Goal: Obtain resource: Obtain resource

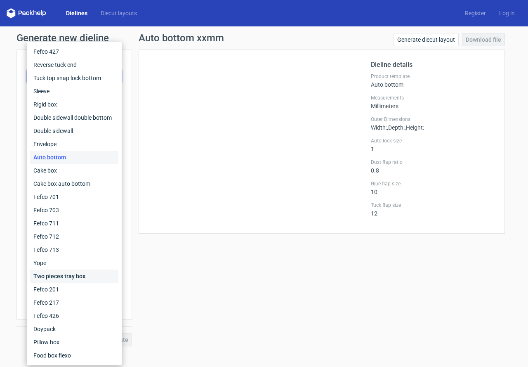
click at [65, 275] on div "Two pieces tray box" at bounding box center [74, 276] width 88 height 13
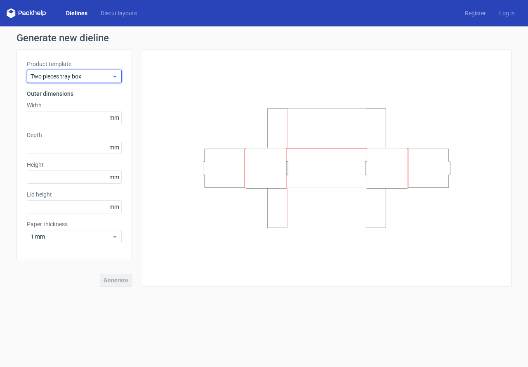
click at [85, 82] on div "Two pieces tray box" at bounding box center [74, 76] width 95 height 13
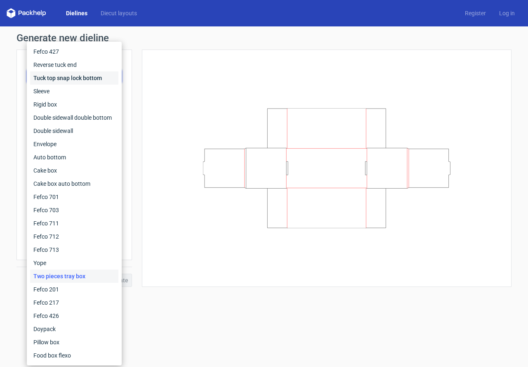
click at [64, 76] on div "Tuck top snap lock bottom" at bounding box center [74, 77] width 88 height 13
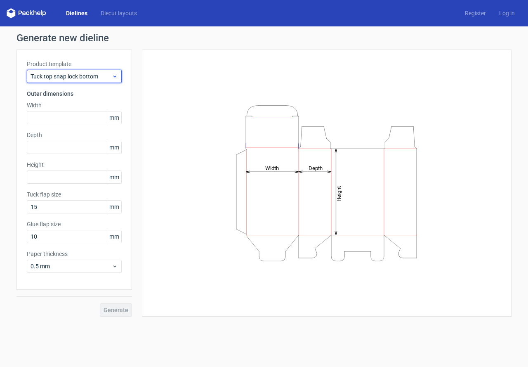
click at [73, 78] on span "Tuck top snap lock bottom" at bounding box center [71, 76] width 81 height 8
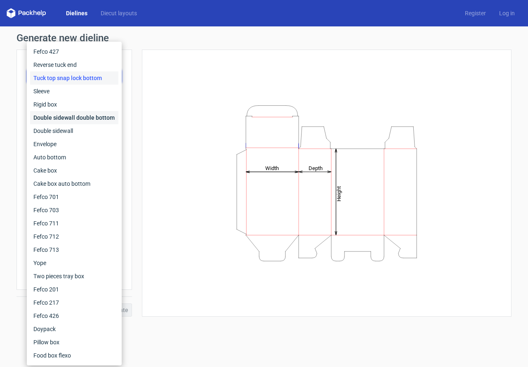
click at [77, 116] on div "Double sidewall double bottom" at bounding box center [74, 117] width 88 height 13
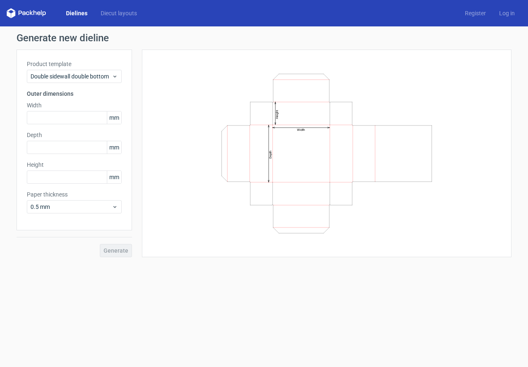
click at [79, 61] on label "Product template" at bounding box center [74, 64] width 95 height 8
click at [77, 80] on span "Double sidewall double bottom" at bounding box center [71, 76] width 81 height 8
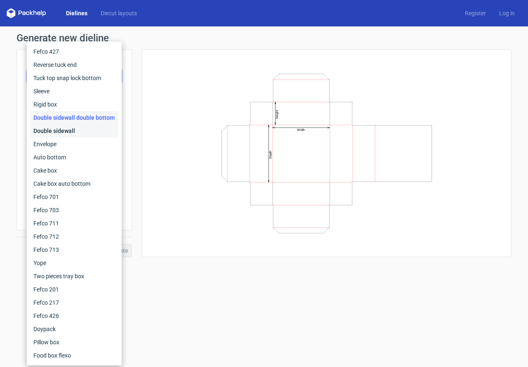
click at [75, 128] on div "Double sidewall" at bounding box center [74, 130] width 88 height 13
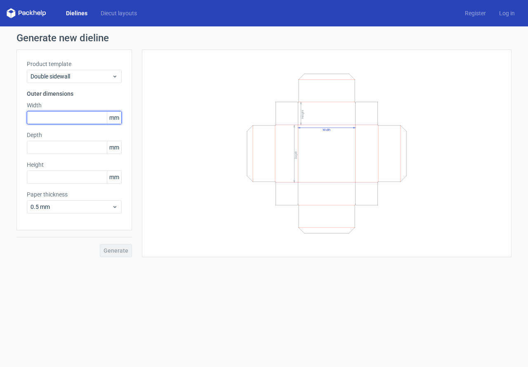
click at [47, 116] on input "text" at bounding box center [74, 117] width 95 height 13
type input "192"
type input "25"
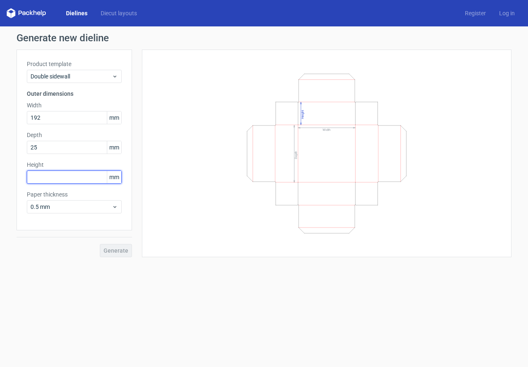
click at [36, 176] on input "text" at bounding box center [74, 176] width 95 height 13
type input "152"
click at [100, 244] on button "Generate" at bounding box center [116, 250] width 32 height 13
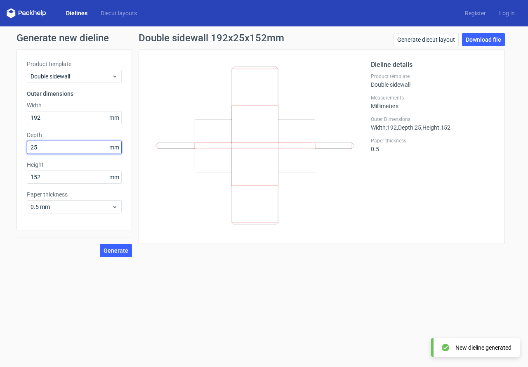
drag, startPoint x: 50, startPoint y: 148, endPoint x: 21, endPoint y: 151, distance: 29.0
click at [21, 150] on div "Product template Double sidewall Outer dimensions Width 192 mm Depth 25 mm Heig…" at bounding box center [75, 140] width 116 height 181
type input "152"
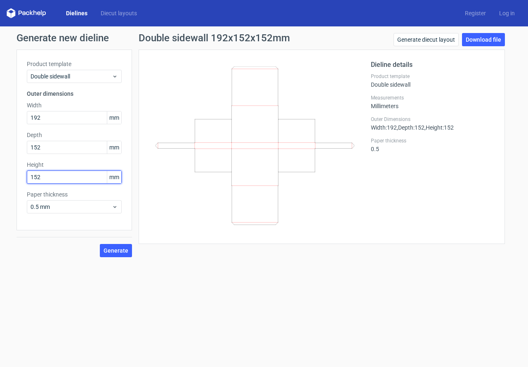
drag, startPoint x: 18, startPoint y: 180, endPoint x: 0, endPoint y: 184, distance: 18.2
click at [0, 184] on div "Generate new dieline Product template Double sidewall Outer dimensions Width 19…" at bounding box center [264, 144] width 528 height 237
type input "5"
type input "25"
click at [100, 244] on button "Generate" at bounding box center [116, 250] width 32 height 13
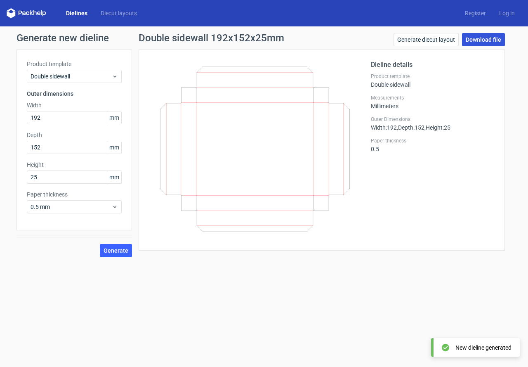
click at [478, 38] on link "Download file" at bounding box center [483, 39] width 43 height 13
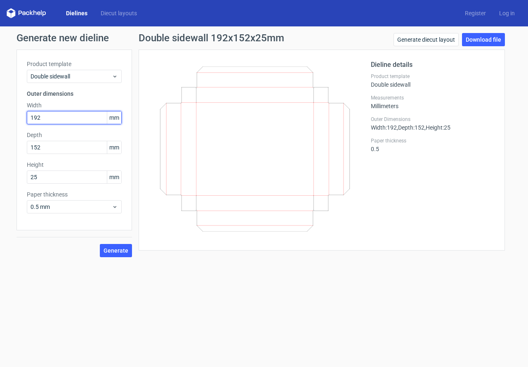
click at [53, 119] on input "192" at bounding box center [74, 117] width 95 height 13
click at [0, 116] on div "Generate new dieline Product template Double sidewall Outer dimensions Width 19…" at bounding box center [264, 144] width 528 height 237
click at [58, 120] on input "192" at bounding box center [74, 117] width 95 height 13
drag, startPoint x: 66, startPoint y: 119, endPoint x: 0, endPoint y: 118, distance: 66.5
click at [0, 118] on div "Generate new dieline Product template Double sidewall Outer dimensions Width 19…" at bounding box center [264, 144] width 528 height 237
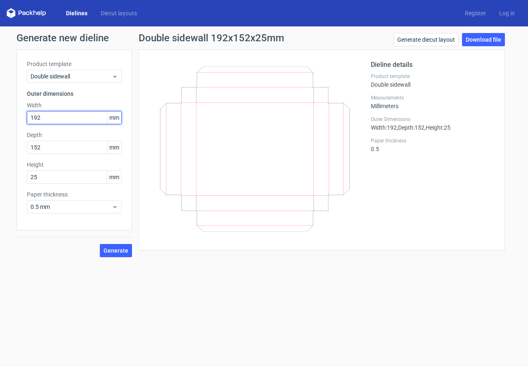
click at [57, 118] on input "192" at bounding box center [74, 117] width 95 height 13
drag, startPoint x: 41, startPoint y: 118, endPoint x: 32, endPoint y: 118, distance: 8.7
click at [32, 118] on input "192" at bounding box center [74, 117] width 95 height 13
click at [65, 118] on input "192" at bounding box center [74, 117] width 95 height 13
drag, startPoint x: 69, startPoint y: 116, endPoint x: 0, endPoint y: 121, distance: 69.1
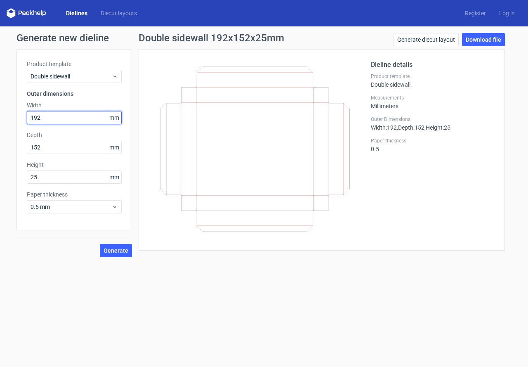
click at [0, 121] on div "Generate new dieline Product template Double sidewall Outer dimensions Width 19…" at bounding box center [264, 144] width 528 height 237
type input "188"
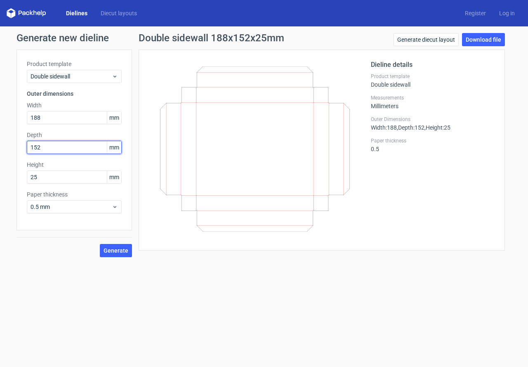
click at [52, 146] on input "152" at bounding box center [74, 147] width 95 height 13
drag, startPoint x: 57, startPoint y: 149, endPoint x: 26, endPoint y: 149, distance: 31.4
click at [26, 149] on div "Product template Double sidewall Outer dimensions Width 188 mm Depth 152 mm Hei…" at bounding box center [75, 140] width 116 height 181
click at [53, 146] on input "152" at bounding box center [74, 147] width 95 height 13
click at [20, 149] on div "Product template Double sidewall Outer dimensions Width 188 mm Depth 152 mm Hei…" at bounding box center [75, 140] width 116 height 181
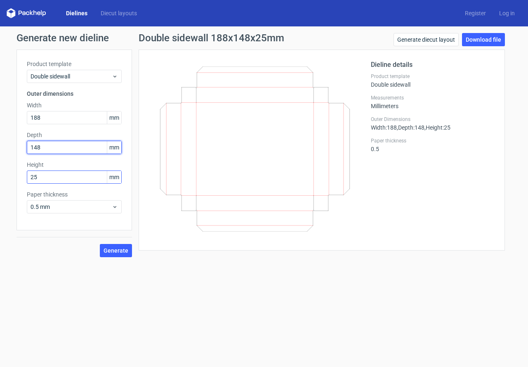
type input "148"
click at [44, 178] on input "25" at bounding box center [74, 176] width 95 height 13
drag, startPoint x: 40, startPoint y: 179, endPoint x: 0, endPoint y: 179, distance: 39.6
click at [0, 179] on div "Generate new dieline Product template Double sidewall Outer dimensions Width 18…" at bounding box center [264, 144] width 528 height 237
click at [106, 251] on span "Generate" at bounding box center [116, 251] width 25 height 6
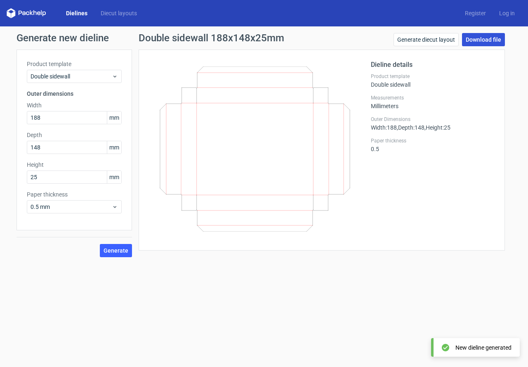
click at [482, 44] on link "Download file" at bounding box center [483, 39] width 43 height 13
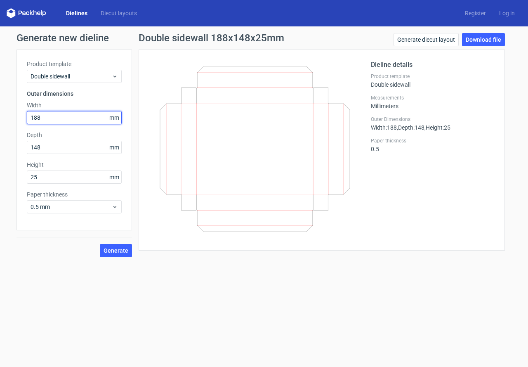
click at [49, 120] on input "188" at bounding box center [74, 117] width 95 height 13
drag, startPoint x: 52, startPoint y: 120, endPoint x: 0, endPoint y: 121, distance: 52.0
click at [3, 121] on div "Generate new dieline Product template Double sidewall Outer dimensions Width 18…" at bounding box center [264, 144] width 528 height 237
click at [59, 116] on input "188" at bounding box center [74, 117] width 95 height 13
click at [0, 116] on div "Generate new dieline Product template Double sidewall Outer dimensions Width 18…" at bounding box center [264, 144] width 528 height 237
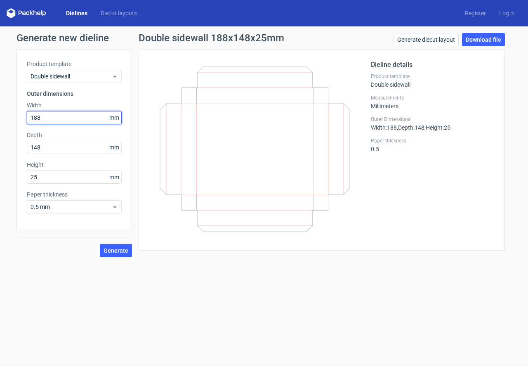
click at [52, 119] on input "188" at bounding box center [74, 117] width 95 height 13
drag, startPoint x: 40, startPoint y: 115, endPoint x: 0, endPoint y: 119, distance: 39.9
click at [0, 119] on div "Generate new dieline Product template Double sidewall Outer dimensions Width 18…" at bounding box center [264, 144] width 528 height 237
click at [47, 118] on input "188" at bounding box center [74, 117] width 95 height 13
click at [0, 116] on div "Generate new dieline Product template Double sidewall Outer dimensions Width 18…" at bounding box center [264, 144] width 528 height 237
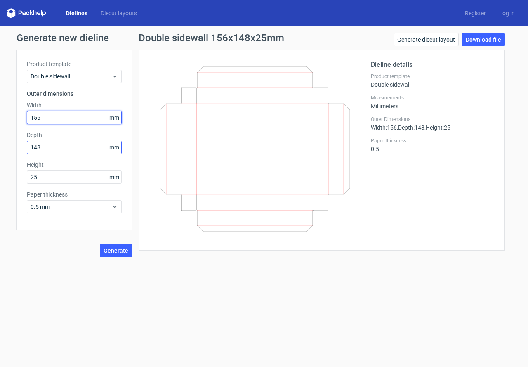
type input "156"
drag, startPoint x: 29, startPoint y: 147, endPoint x: 0, endPoint y: 142, distance: 29.3
click at [0, 142] on div "Generate new dieline Product template Double sidewall Outer dimensions Width 15…" at bounding box center [264, 144] width 528 height 237
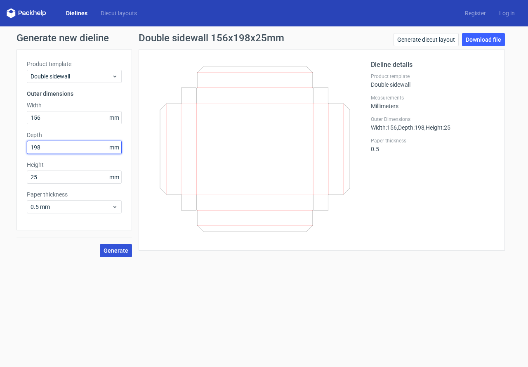
type input "198"
click at [106, 251] on span "Generate" at bounding box center [116, 251] width 25 height 6
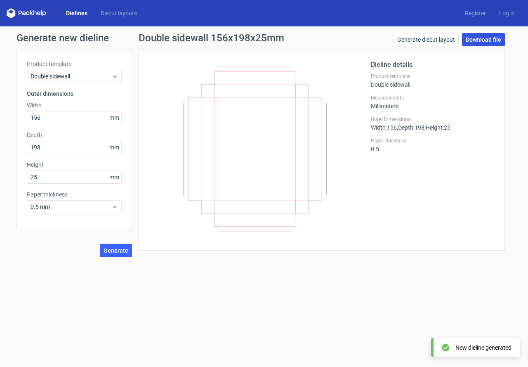
click at [485, 40] on link "Download file" at bounding box center [483, 39] width 43 height 13
click at [60, 117] on input "156" at bounding box center [74, 117] width 95 height 13
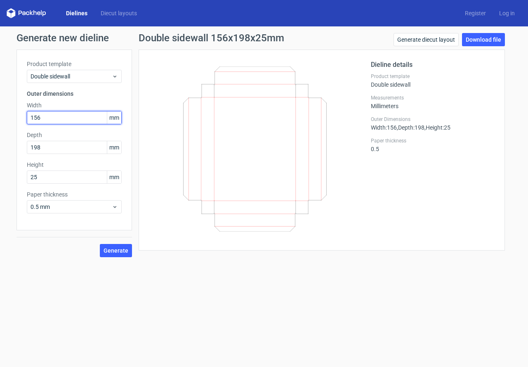
click at [61, 118] on input "156" at bounding box center [74, 117] width 95 height 13
drag, startPoint x: 55, startPoint y: 117, endPoint x: 4, endPoint y: 117, distance: 50.8
click at [4, 117] on div "Generate new dieline Product template Double sidewall Outer dimensions Width 15…" at bounding box center [264, 144] width 528 height 237
type input "152"
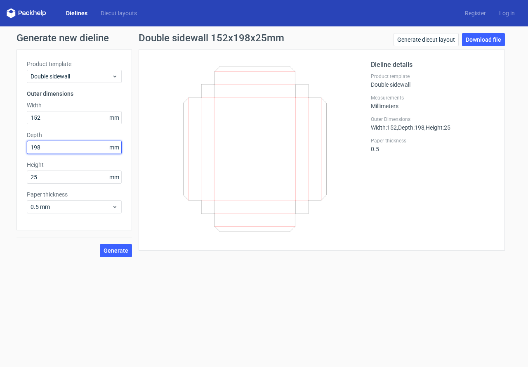
click at [53, 146] on input "198" at bounding box center [74, 147] width 95 height 13
drag, startPoint x: 61, startPoint y: 146, endPoint x: 29, endPoint y: 149, distance: 32.0
click at [29, 149] on input "198" at bounding box center [74, 147] width 95 height 13
type input "194"
click at [117, 248] on span "Generate" at bounding box center [116, 251] width 25 height 6
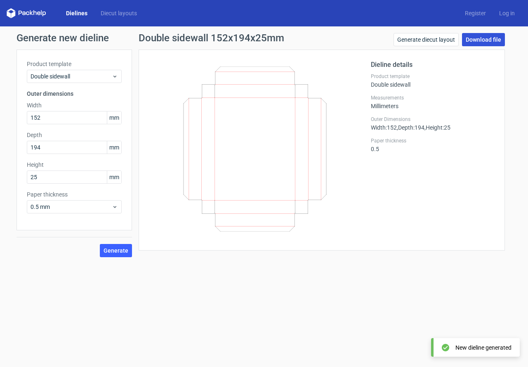
click at [476, 40] on link "Download file" at bounding box center [483, 39] width 43 height 13
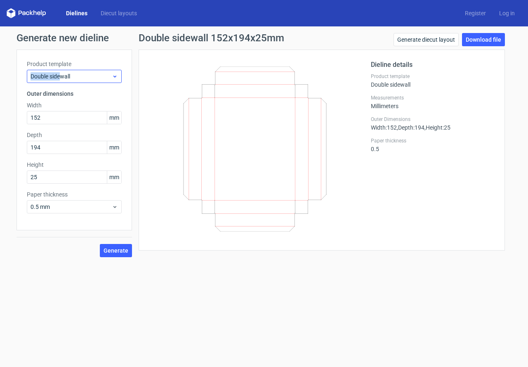
click at [63, 70] on div "Product template Double sidewall" at bounding box center [74, 71] width 95 height 23
click at [78, 73] on span "Double sidewall" at bounding box center [71, 76] width 81 height 8
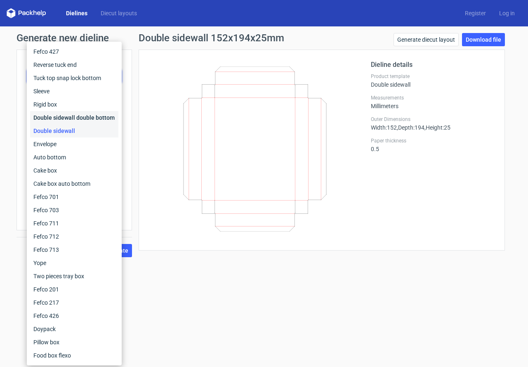
click at [72, 116] on div "Double sidewall double bottom" at bounding box center [74, 117] width 88 height 13
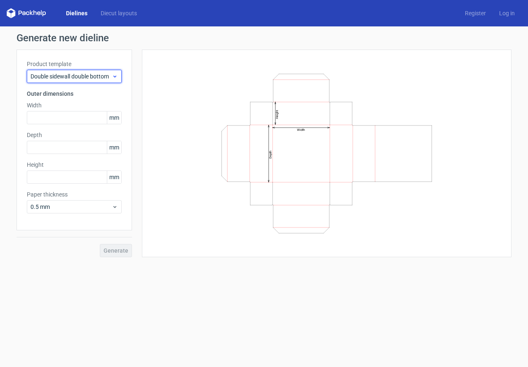
click at [63, 78] on span "Double sidewall double bottom" at bounding box center [71, 76] width 81 height 8
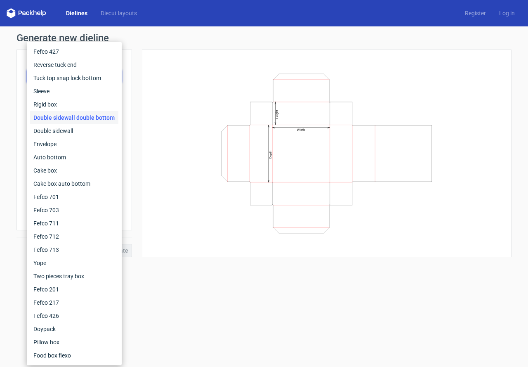
click at [54, 117] on div "Double sidewall double bottom" at bounding box center [74, 117] width 88 height 13
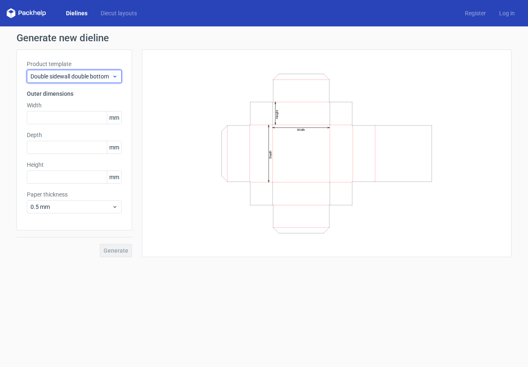
click at [50, 79] on span "Double sidewall double bottom" at bounding box center [71, 76] width 81 height 8
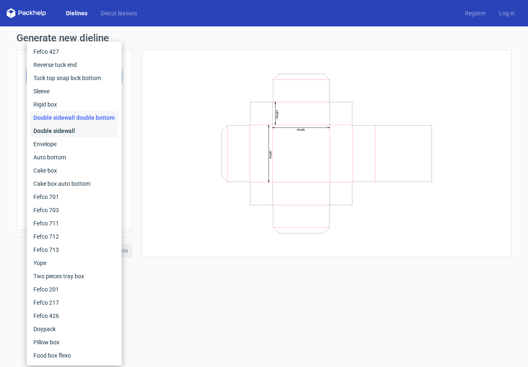
click at [58, 131] on div "Double sidewall" at bounding box center [74, 130] width 88 height 13
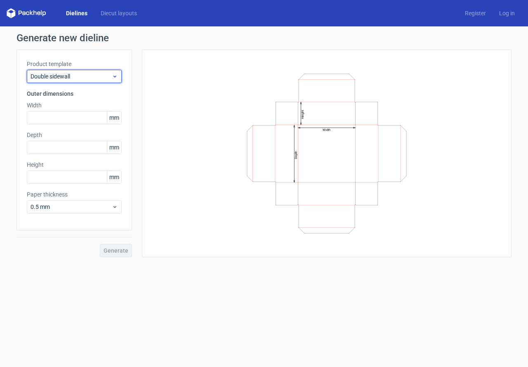
click at [52, 76] on span "Double sidewall" at bounding box center [71, 76] width 81 height 8
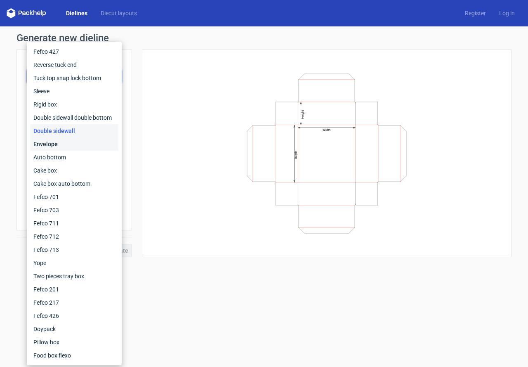
click at [52, 143] on div "Envelope" at bounding box center [74, 143] width 88 height 13
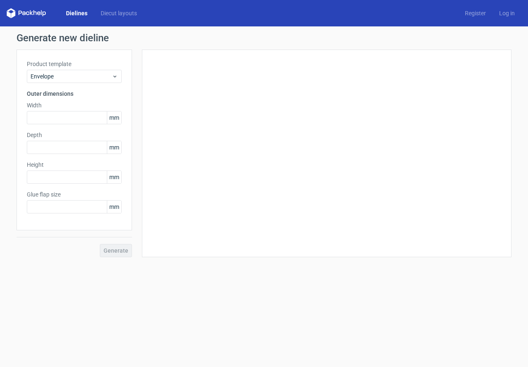
type input "20"
click at [47, 73] on span "Envelope" at bounding box center [71, 76] width 81 height 8
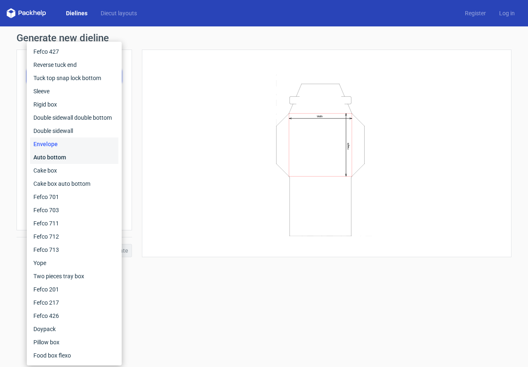
click at [50, 157] on div "Auto bottom" at bounding box center [74, 157] width 88 height 13
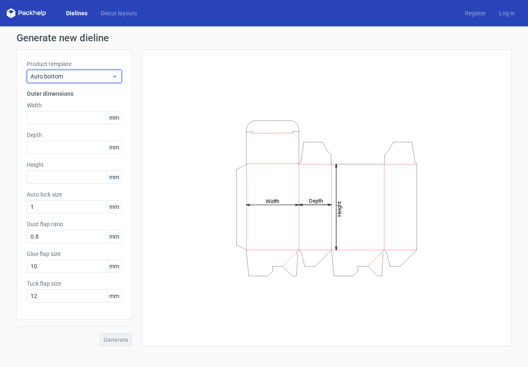
click at [51, 78] on span "Auto bottom" at bounding box center [71, 76] width 81 height 8
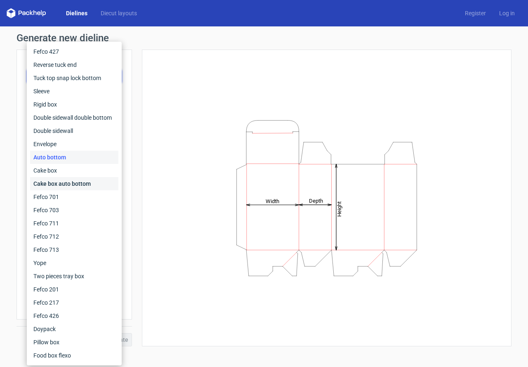
click at [52, 182] on div "Cake box auto bottom" at bounding box center [74, 183] width 88 height 13
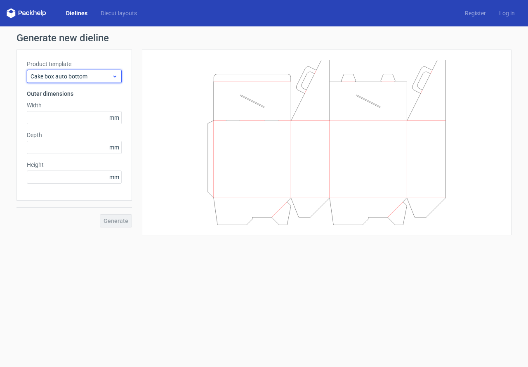
click at [51, 72] on span "Cake box auto bottom" at bounding box center [71, 76] width 81 height 8
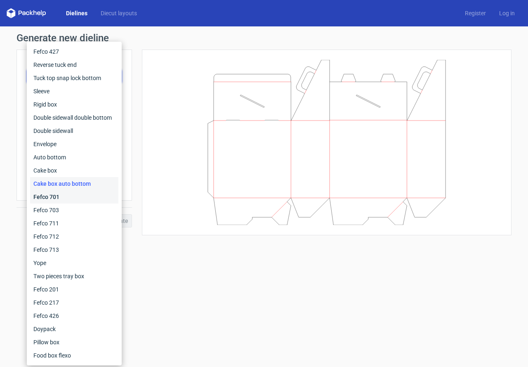
click at [50, 197] on div "Fefco 701" at bounding box center [74, 196] width 88 height 13
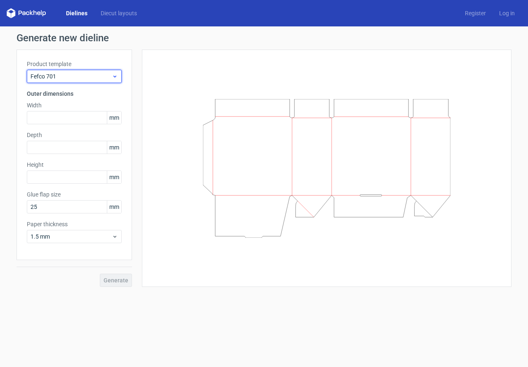
click at [56, 78] on span "Fefco 701" at bounding box center [71, 76] width 81 height 8
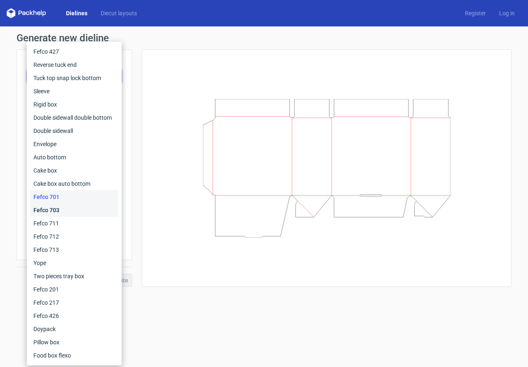
click at [50, 203] on div "Fefco 703" at bounding box center [74, 209] width 88 height 13
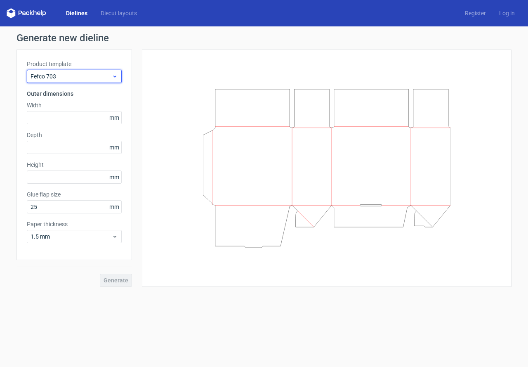
click at [49, 77] on span "Fefco 703" at bounding box center [71, 76] width 81 height 8
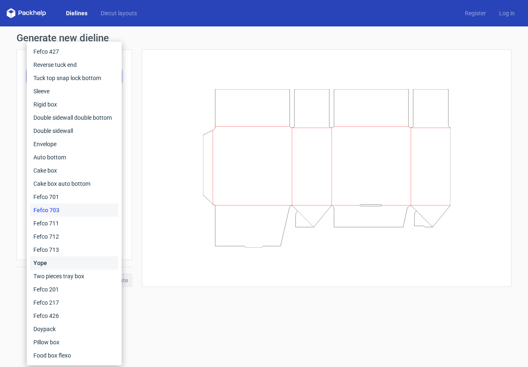
click at [59, 265] on div "Yope" at bounding box center [74, 262] width 88 height 13
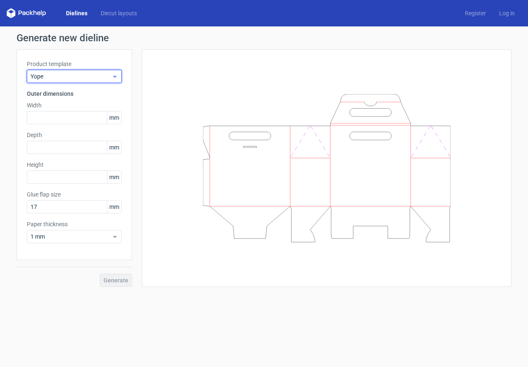
click at [44, 78] on span "Yope" at bounding box center [71, 76] width 81 height 8
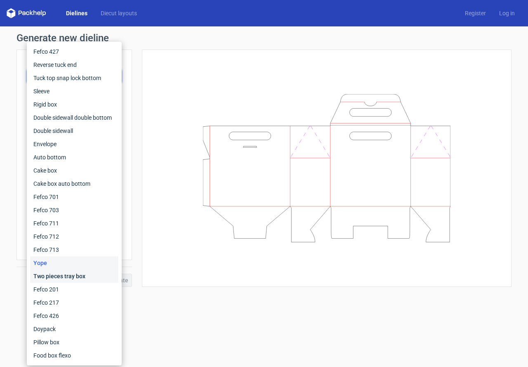
click at [61, 274] on div "Two pieces tray box" at bounding box center [74, 276] width 88 height 13
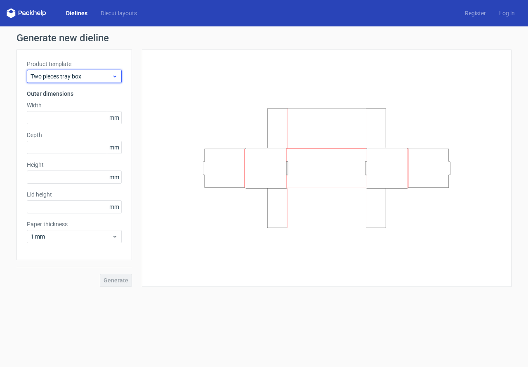
click at [53, 76] on span "Two pieces tray box" at bounding box center [71, 76] width 81 height 8
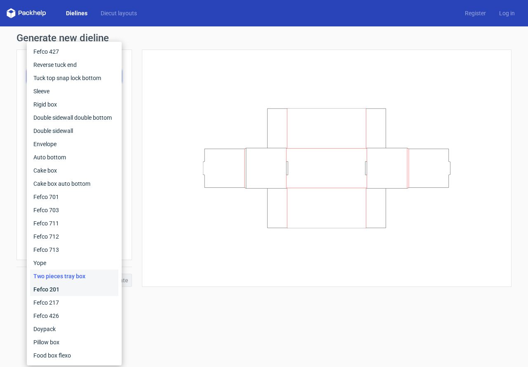
click at [54, 290] on div "Fefco 201" at bounding box center [74, 289] width 88 height 13
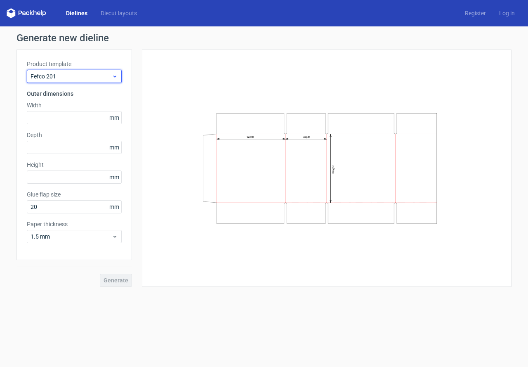
click at [54, 80] on div "Fefco 201" at bounding box center [74, 76] width 95 height 13
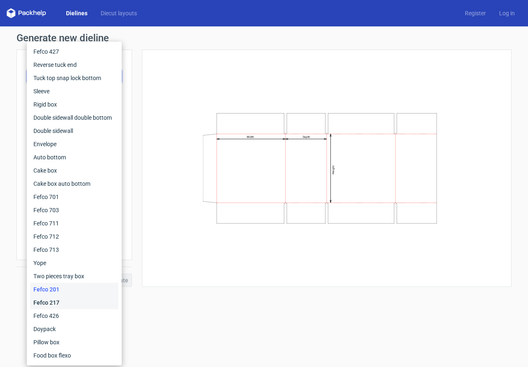
click at [42, 300] on div "Fefco 217" at bounding box center [74, 302] width 88 height 13
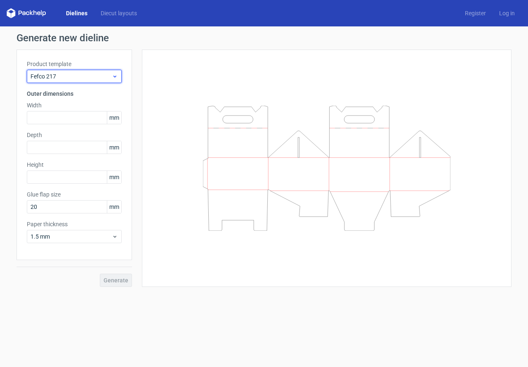
click at [45, 76] on span "Fefco 217" at bounding box center [71, 76] width 81 height 8
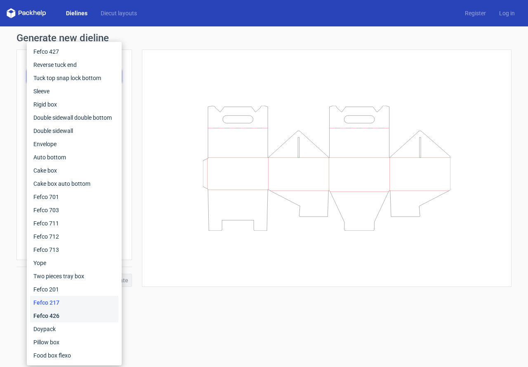
click at [51, 313] on div "Fefco 426" at bounding box center [74, 315] width 88 height 13
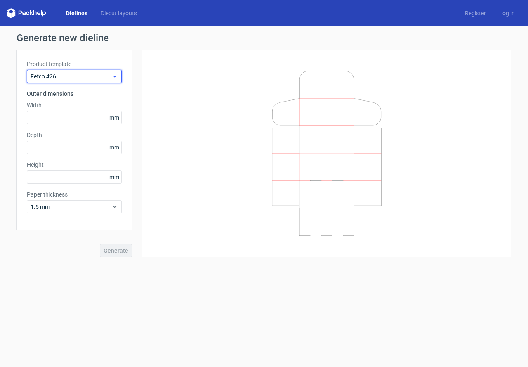
click at [63, 73] on span "Fefco 426" at bounding box center [71, 76] width 81 height 8
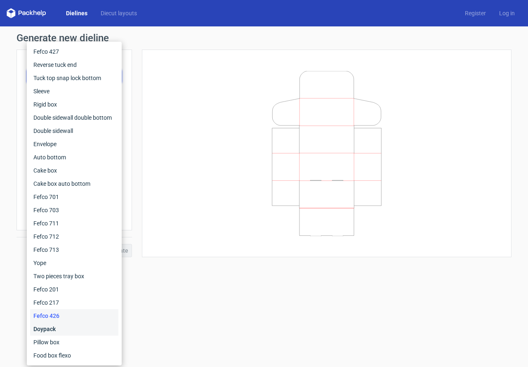
click at [60, 332] on div "Doypack" at bounding box center [74, 328] width 88 height 13
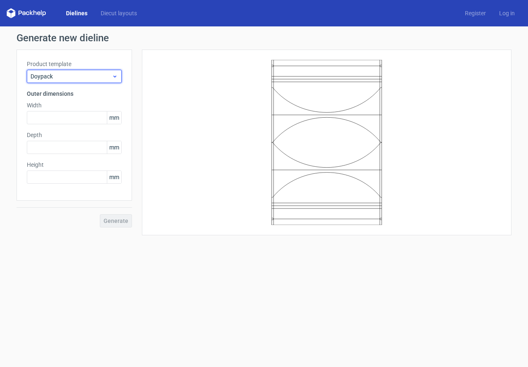
click at [44, 73] on span "Doypack" at bounding box center [71, 76] width 81 height 8
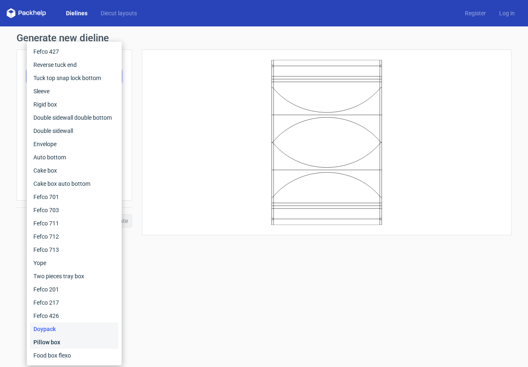
click at [47, 343] on div "Pillow box" at bounding box center [74, 342] width 88 height 13
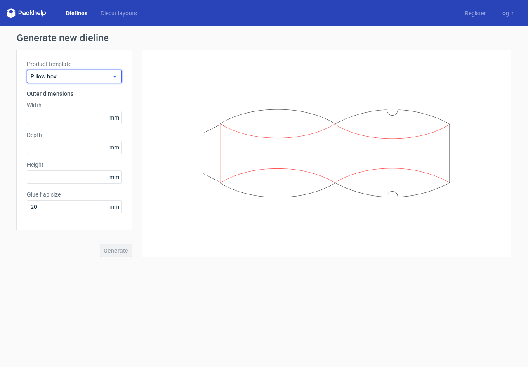
click at [42, 75] on span "Pillow box" at bounding box center [71, 76] width 81 height 8
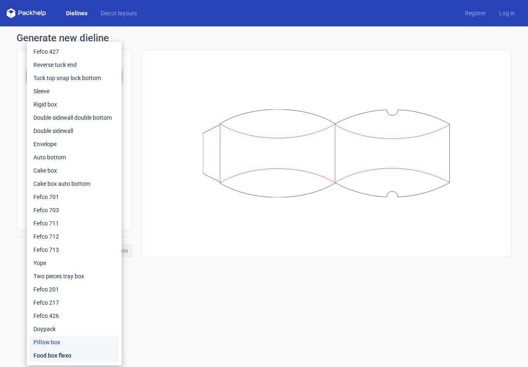
click at [53, 354] on div "Food box flexo" at bounding box center [74, 355] width 88 height 13
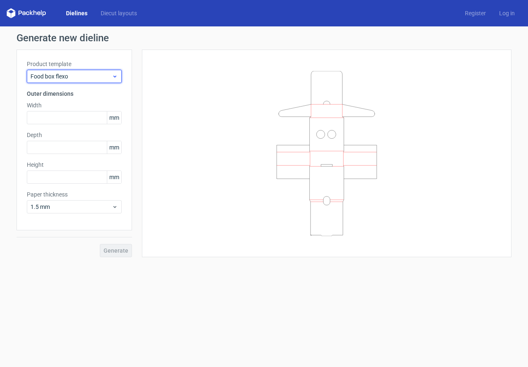
click at [58, 73] on span "Food box flexo" at bounding box center [71, 76] width 81 height 8
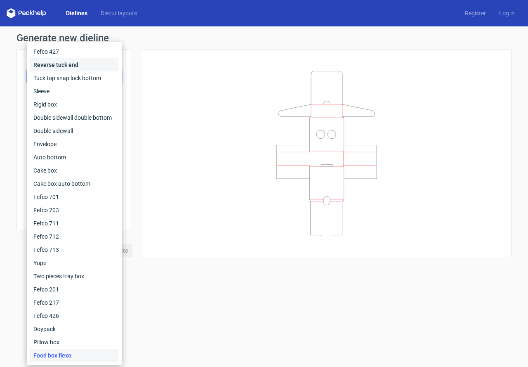
click at [50, 71] on div "Reverse tuck end" at bounding box center [74, 64] width 88 height 13
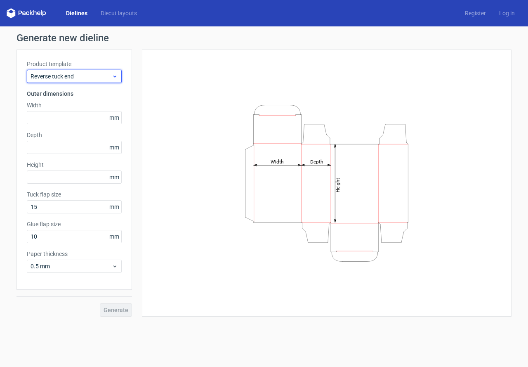
click at [51, 73] on span "Reverse tuck end" at bounding box center [71, 76] width 81 height 8
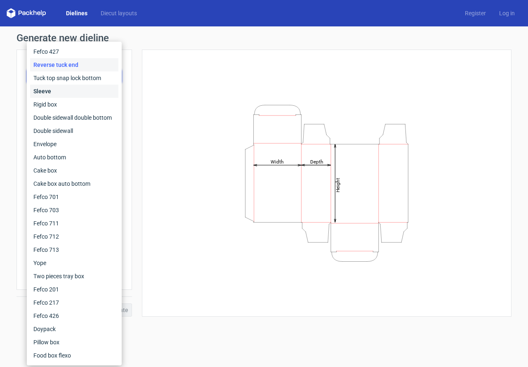
click at [50, 87] on div "Sleeve" at bounding box center [74, 91] width 88 height 13
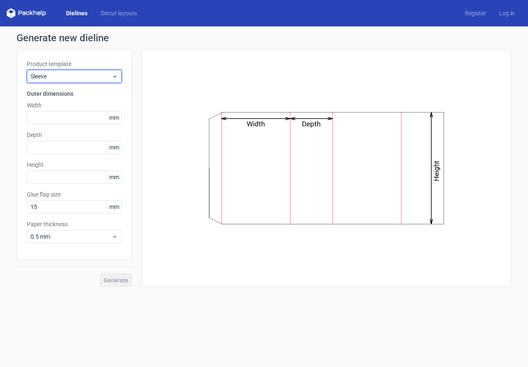
click at [57, 76] on span "Sleeve" at bounding box center [71, 76] width 81 height 8
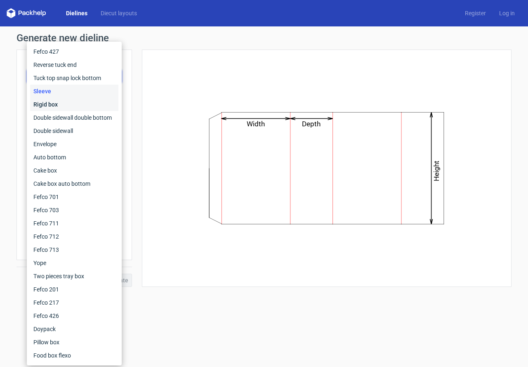
click at [54, 104] on div "Rigid box" at bounding box center [74, 104] width 88 height 13
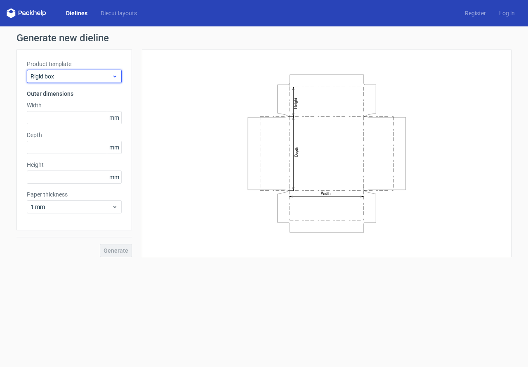
click at [56, 76] on span "Rigid box" at bounding box center [71, 76] width 81 height 8
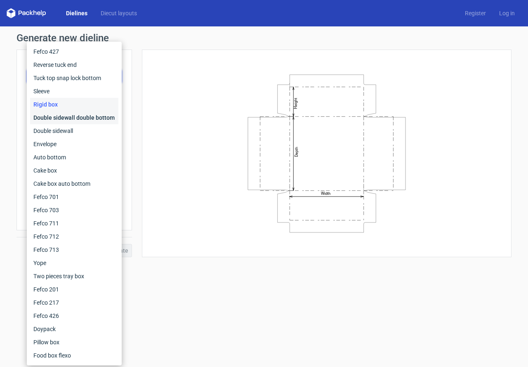
click at [58, 118] on div "Double sidewall double bottom" at bounding box center [74, 117] width 88 height 13
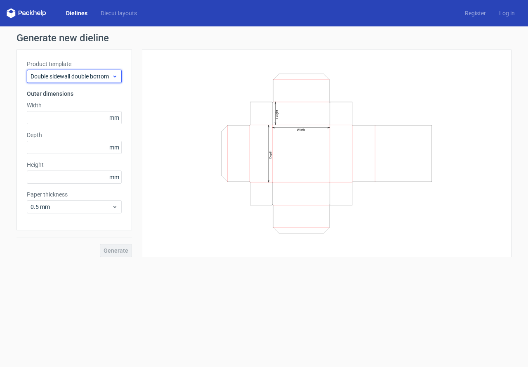
click at [73, 73] on span "Double sidewall double bottom" at bounding box center [71, 76] width 81 height 8
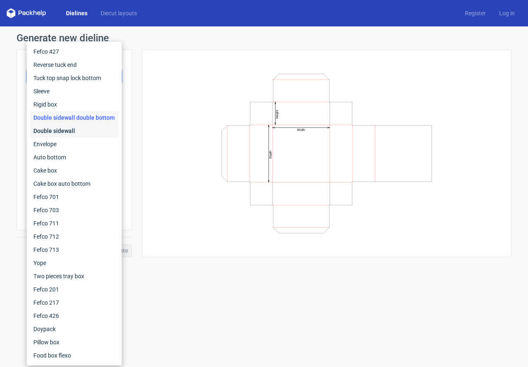
click at [52, 133] on div "Double sidewall" at bounding box center [74, 130] width 88 height 13
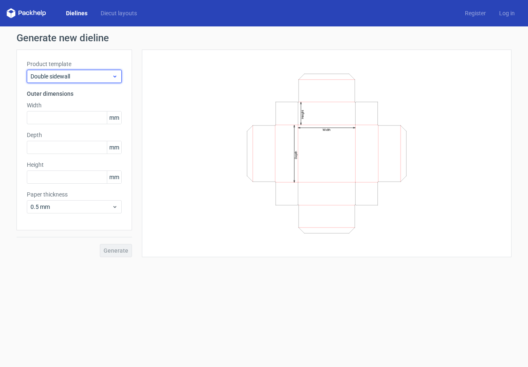
click at [58, 80] on div "Double sidewall" at bounding box center [74, 76] width 95 height 13
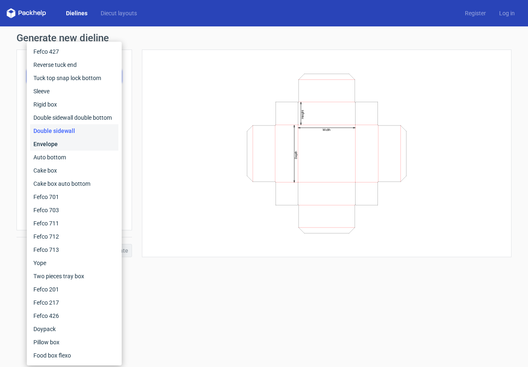
click at [50, 143] on div "Envelope" at bounding box center [74, 143] width 88 height 13
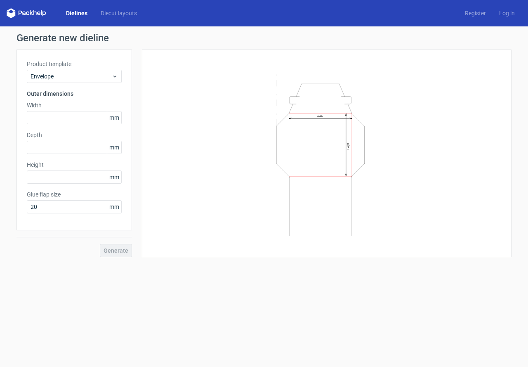
click at [55, 68] on label "Product template" at bounding box center [74, 64] width 95 height 8
click at [52, 83] on div "Envelope" at bounding box center [74, 76] width 95 height 13
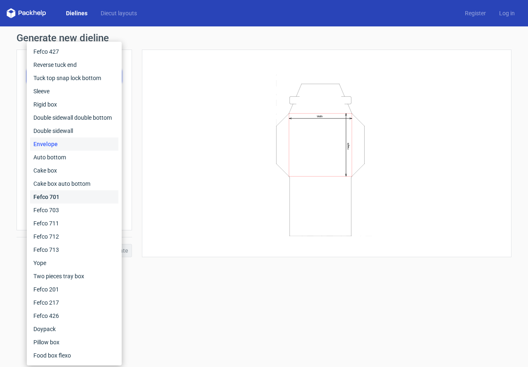
click at [54, 197] on div "Fefco 701" at bounding box center [74, 196] width 88 height 13
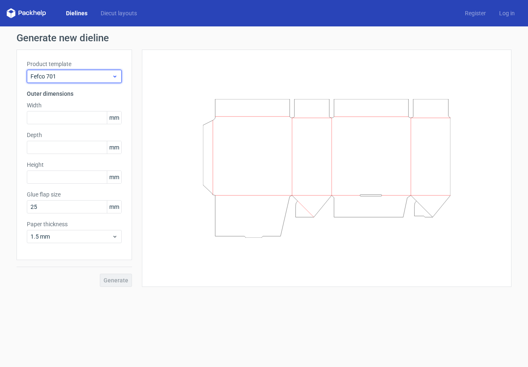
click at [50, 77] on span "Fefco 701" at bounding box center [71, 76] width 81 height 8
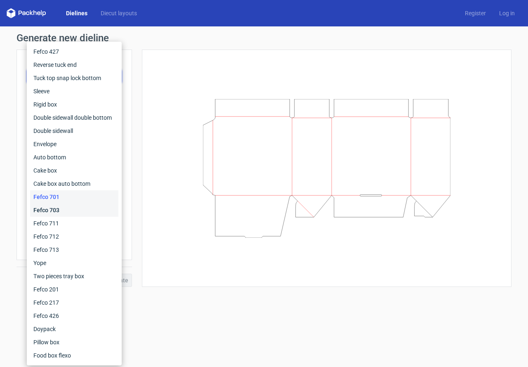
click at [50, 208] on div "Fefco 703" at bounding box center [74, 209] width 88 height 13
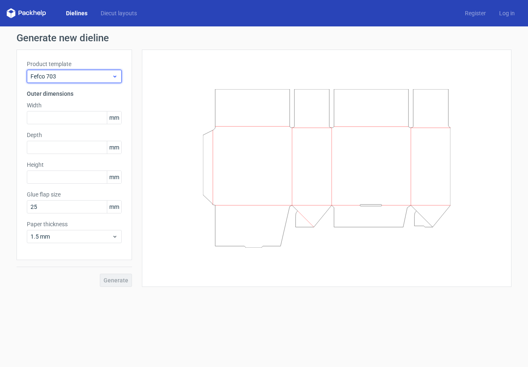
click at [47, 78] on span "Fefco 703" at bounding box center [71, 76] width 81 height 8
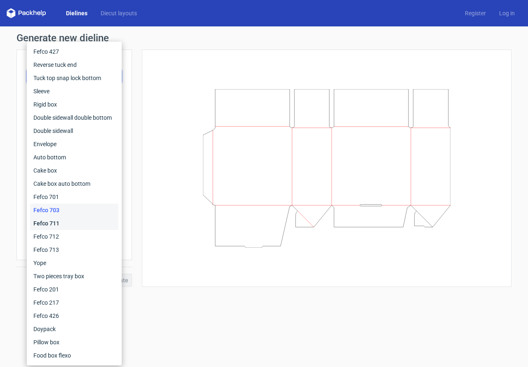
click at [42, 223] on div "Fefco 711" at bounding box center [74, 223] width 88 height 13
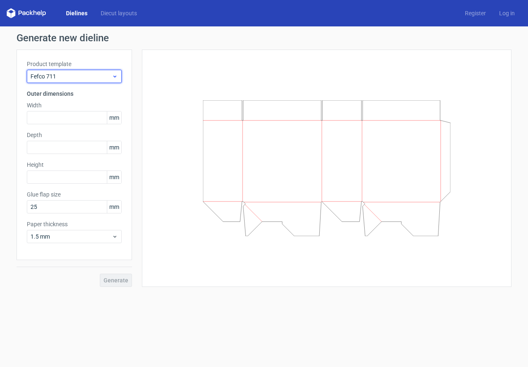
click at [46, 77] on span "Fefco 711" at bounding box center [71, 76] width 81 height 8
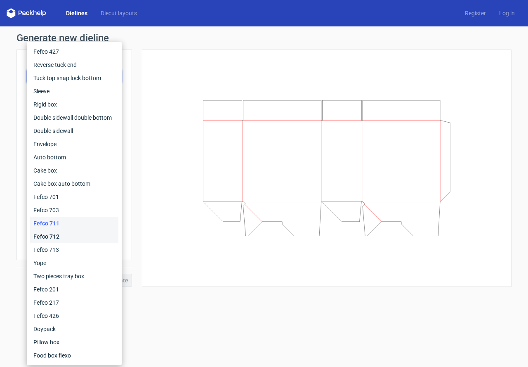
click at [43, 238] on div "Fefco 712" at bounding box center [74, 236] width 88 height 13
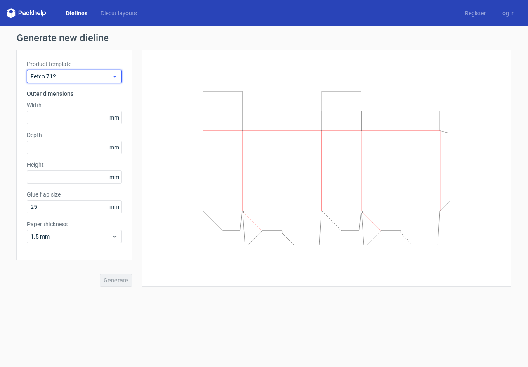
click at [61, 72] on span "Fefco 712" at bounding box center [71, 76] width 81 height 8
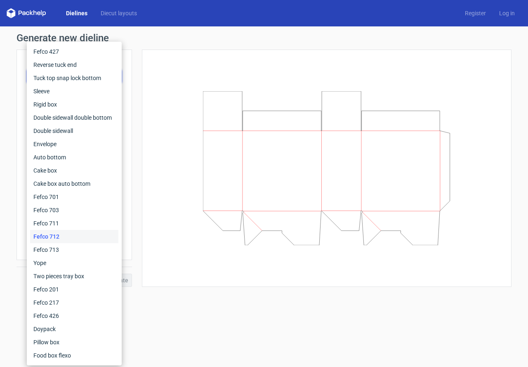
click at [46, 243] on div "Fefco 712" at bounding box center [74, 236] width 88 height 13
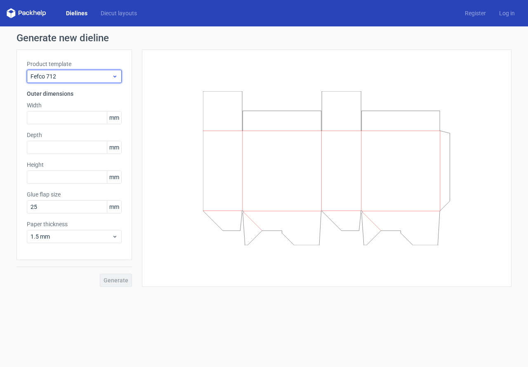
click at [56, 80] on span "Fefco 712" at bounding box center [71, 76] width 81 height 8
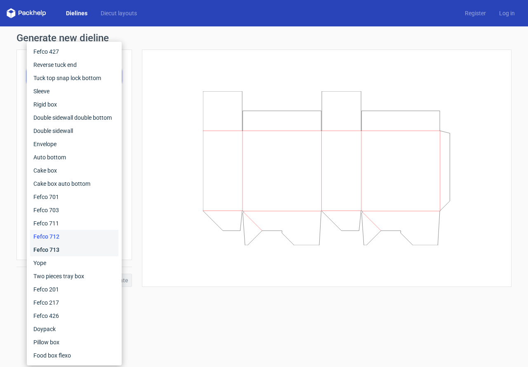
click at [51, 251] on div "Fefco 713" at bounding box center [74, 249] width 88 height 13
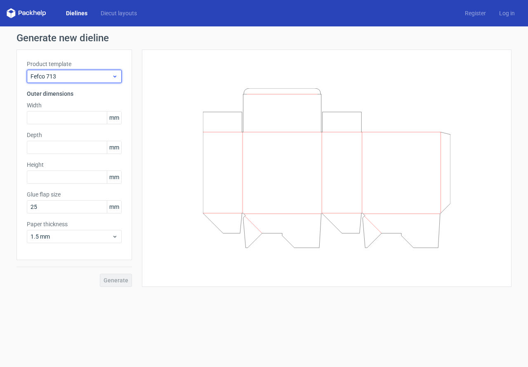
click at [90, 76] on span "Fefco 713" at bounding box center [71, 76] width 81 height 8
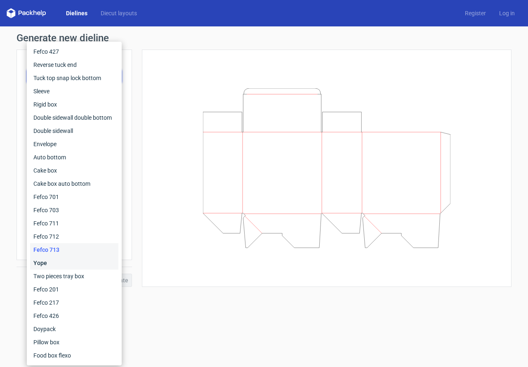
click at [47, 260] on div "Yope" at bounding box center [74, 262] width 88 height 13
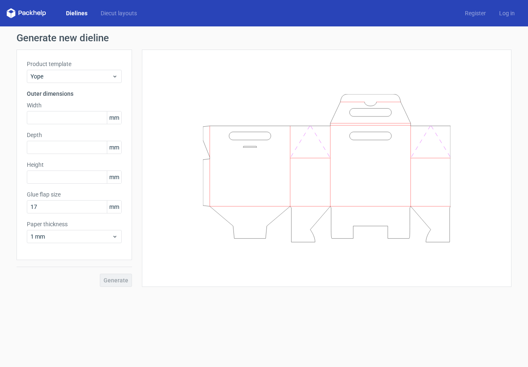
drag, startPoint x: 50, startPoint y: 61, endPoint x: 50, endPoint y: 68, distance: 6.6
click at [50, 62] on label "Product template" at bounding box center [74, 64] width 95 height 8
click at [50, 69] on div "Product template Yope" at bounding box center [74, 71] width 95 height 23
click at [45, 78] on span "Yope" at bounding box center [71, 76] width 81 height 8
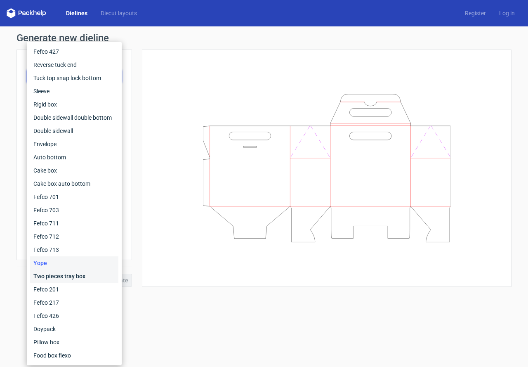
click at [48, 276] on div "Two pieces tray box" at bounding box center [74, 276] width 88 height 13
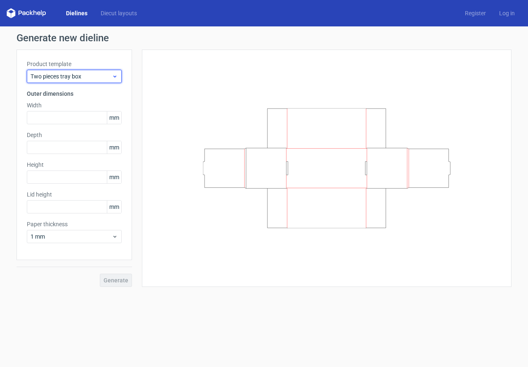
click at [42, 78] on span "Two pieces tray box" at bounding box center [71, 76] width 81 height 8
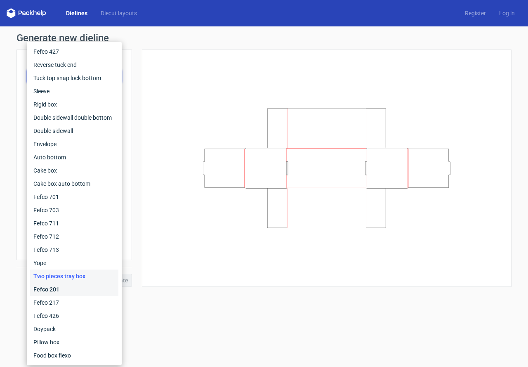
click at [48, 289] on div "Fefco 201" at bounding box center [74, 289] width 88 height 13
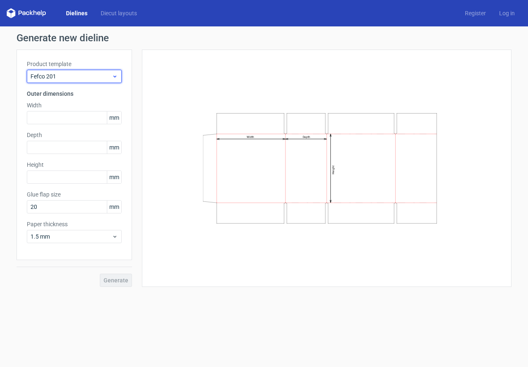
click at [45, 79] on span "Fefco 201" at bounding box center [71, 76] width 81 height 8
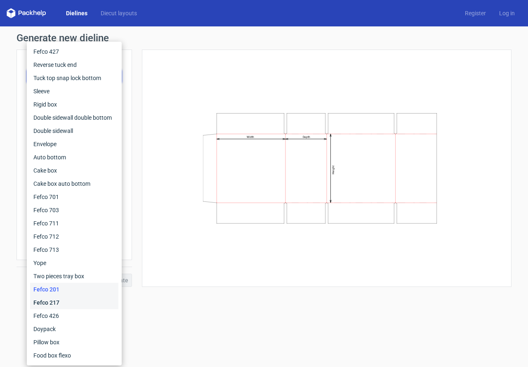
click at [59, 301] on div "Fefco 217" at bounding box center [74, 302] width 88 height 13
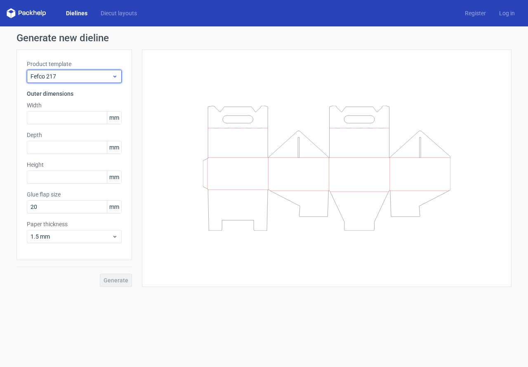
click at [43, 76] on span "Fefco 217" at bounding box center [71, 76] width 81 height 8
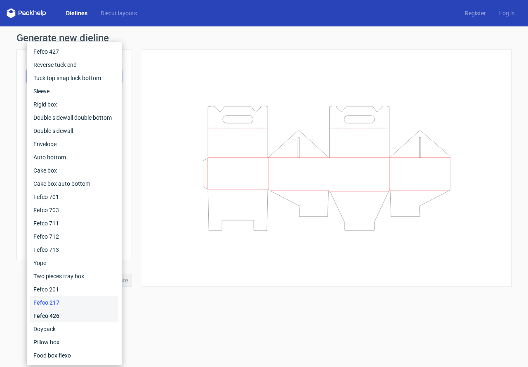
click at [50, 317] on div "Fefco 426" at bounding box center [74, 315] width 88 height 13
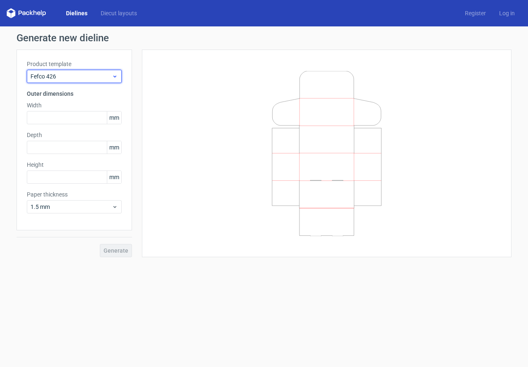
click at [51, 81] on div "Fefco 426" at bounding box center [74, 76] width 95 height 13
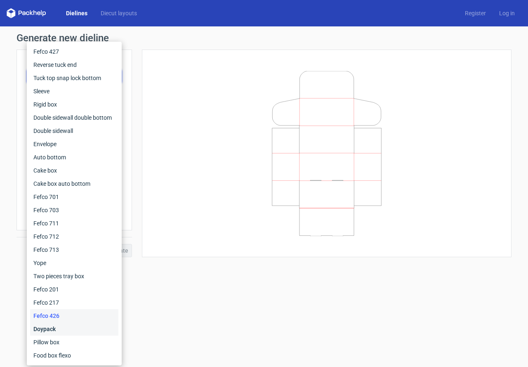
click at [52, 327] on div "Doypack" at bounding box center [74, 328] width 88 height 13
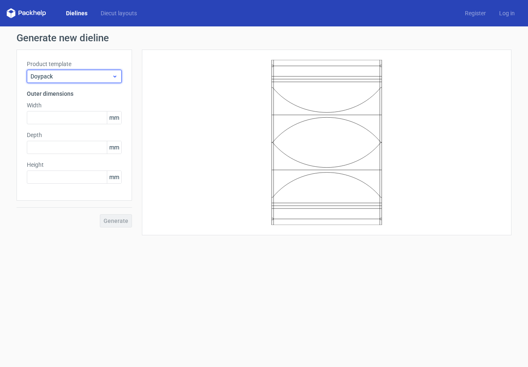
click at [55, 78] on span "Doypack" at bounding box center [71, 76] width 81 height 8
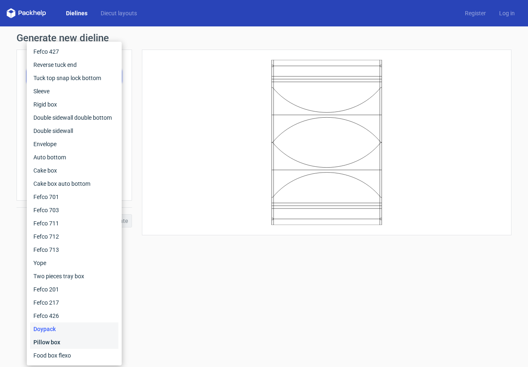
click at [53, 342] on div "Pillow box" at bounding box center [74, 342] width 88 height 13
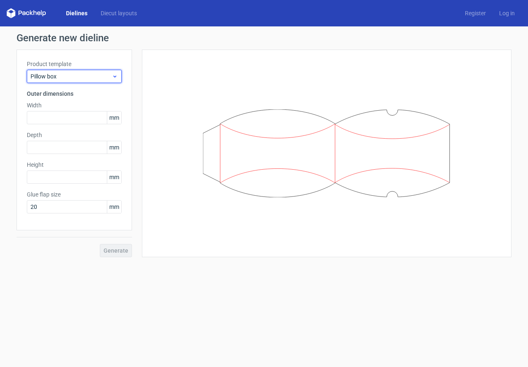
click at [48, 75] on span "Pillow box" at bounding box center [71, 76] width 81 height 8
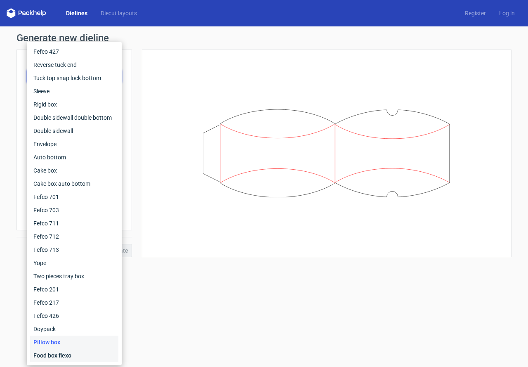
click at [53, 355] on div "Food box flexo" at bounding box center [74, 355] width 88 height 13
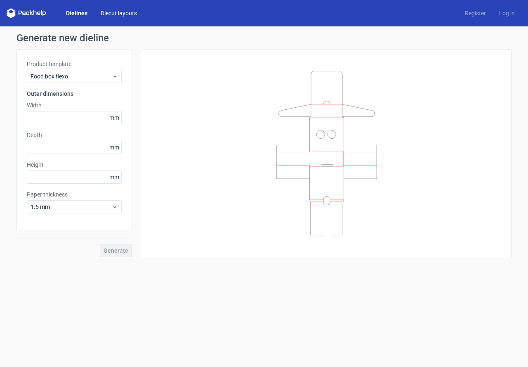
click at [113, 14] on link "Diecut layouts" at bounding box center [119, 13] width 50 height 8
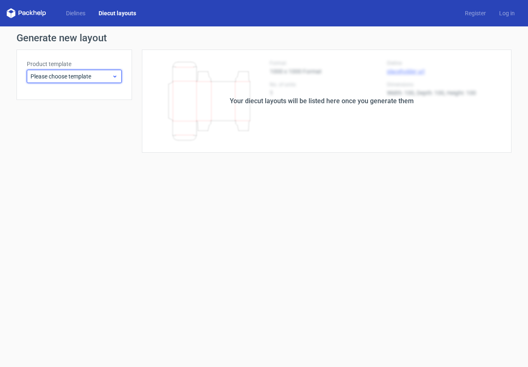
click at [113, 73] on icon at bounding box center [115, 76] width 6 height 7
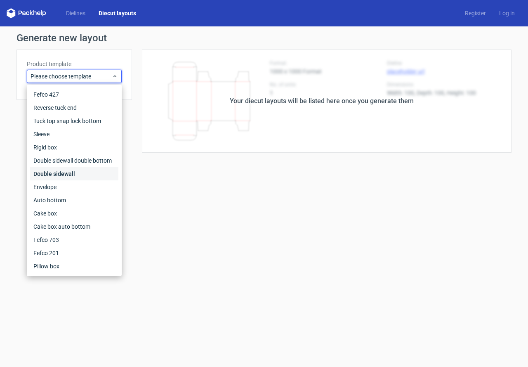
click at [61, 174] on div "Double sidewall" at bounding box center [74, 173] width 88 height 13
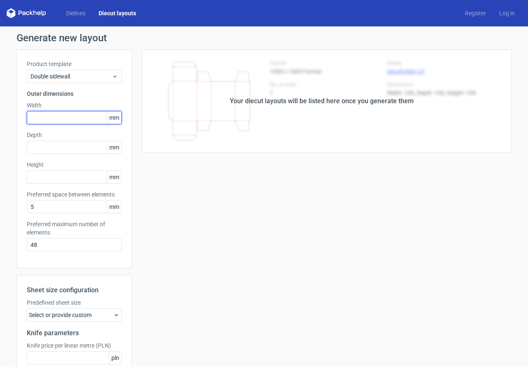
click at [49, 118] on input "text" at bounding box center [74, 117] width 95 height 13
type input "135"
type input "125"
type input "25"
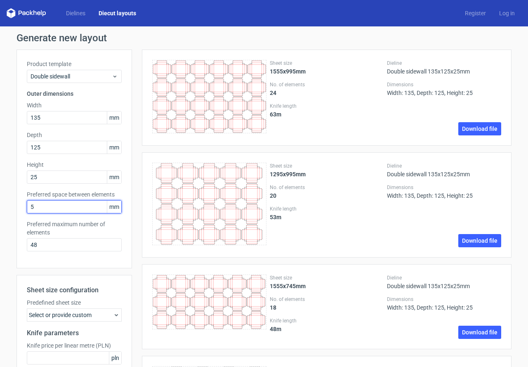
click at [40, 209] on input "5" at bounding box center [74, 206] width 95 height 13
drag, startPoint x: 48, startPoint y: 210, endPoint x: 20, endPoint y: 210, distance: 28.1
click at [20, 210] on div "Product template Double sidewall Outer dimensions Width 135 mm Depth 125 mm Hei…" at bounding box center [75, 159] width 116 height 219
type input "10"
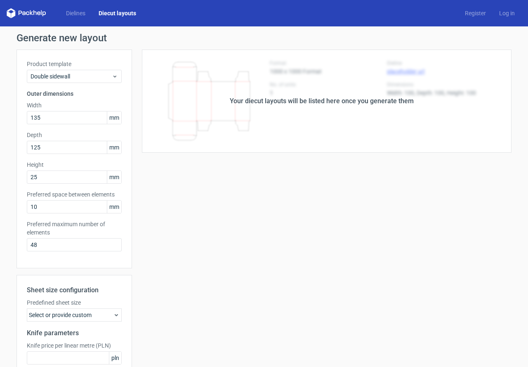
click at [79, 8] on div "Dielines Diecut layouts Register Log in" at bounding box center [264, 13] width 528 height 26
click at [75, 13] on link "Dielines" at bounding box center [75, 13] width 33 height 8
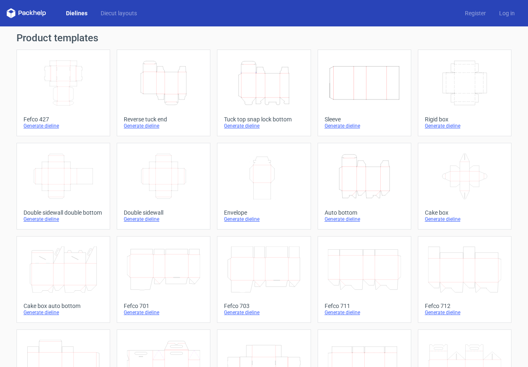
click at [76, 8] on div "Dielines Diecut layouts" at bounding box center [75, 13] width 137 height 10
click at [141, 175] on icon "Width Depth Height" at bounding box center [163, 176] width 73 height 46
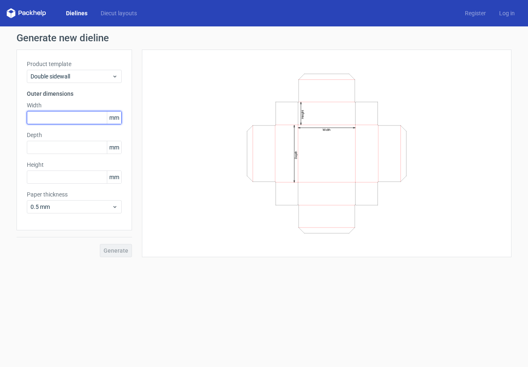
click at [44, 116] on input "text" at bounding box center [74, 117] width 95 height 13
click at [45, 121] on input "text" at bounding box center [74, 117] width 95 height 13
type input "192"
type input "152"
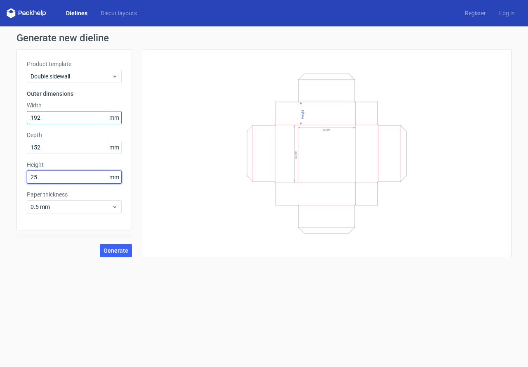
type input "25"
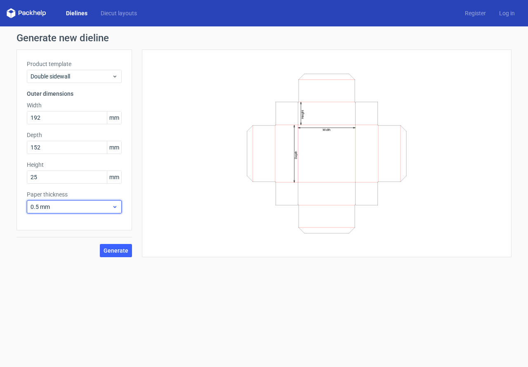
click at [68, 203] on span "0.5 mm" at bounding box center [71, 207] width 81 height 8
click at [69, 208] on span "0.5 mm" at bounding box center [71, 207] width 81 height 8
click at [121, 250] on span "Generate" at bounding box center [116, 251] width 25 height 6
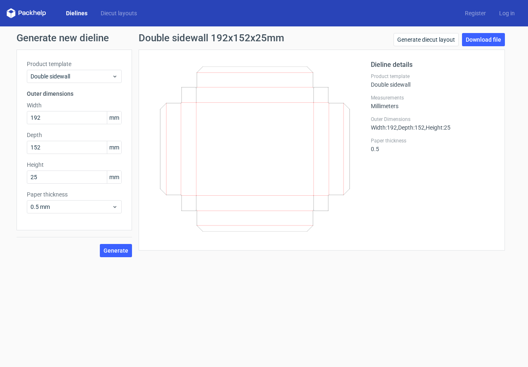
click at [150, 107] on div at bounding box center [260, 150] width 222 height 180
drag, startPoint x: 192, startPoint y: 86, endPoint x: 186, endPoint y: 93, distance: 9.1
click at [192, 87] on icon at bounding box center [255, 148] width 199 height 165
click at [38, 78] on span "Double sidewall" at bounding box center [71, 76] width 81 height 8
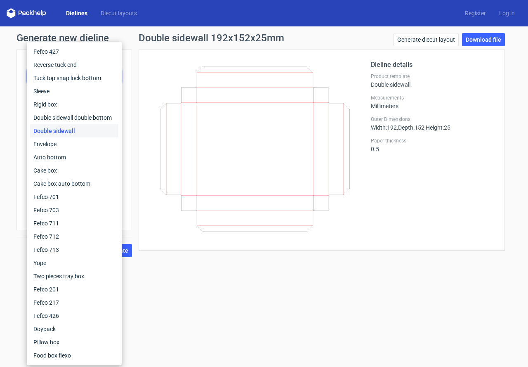
drag, startPoint x: 21, startPoint y: 105, endPoint x: 26, endPoint y: 57, distance: 48.6
click at [21, 103] on div "Product template Double sidewall Outer dimensions Width 192 mm Depth 152 mm Hei…" at bounding box center [75, 140] width 116 height 181
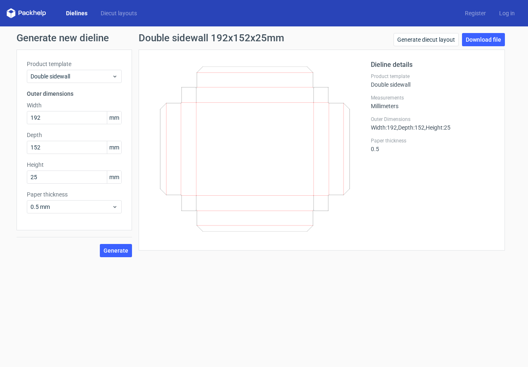
click at [18, 16] on icon at bounding box center [27, 13] width 40 height 10
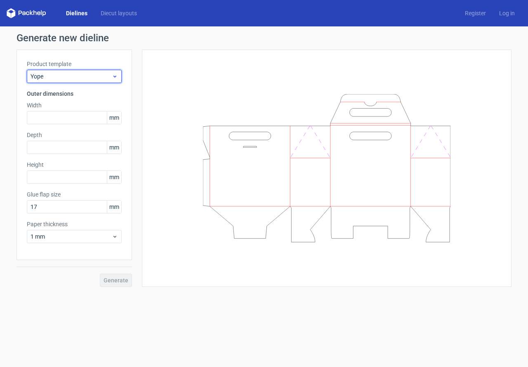
click at [72, 79] on span "Yope" at bounding box center [71, 76] width 81 height 8
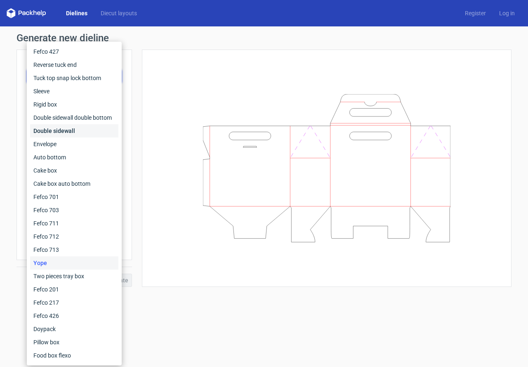
click at [60, 130] on div "Double sidewall" at bounding box center [74, 130] width 88 height 13
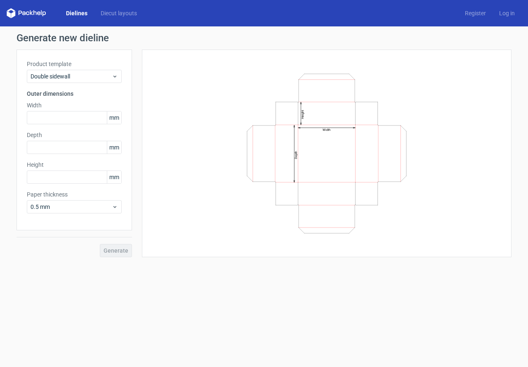
click at [60, 169] on div "Height mm" at bounding box center [74, 172] width 95 height 23
click at [61, 182] on input "text" at bounding box center [74, 176] width 95 height 13
click at [58, 221] on div "Product template Double sidewall Outer dimensions Width mm Depth mm Height mm P…" at bounding box center [75, 140] width 116 height 181
click at [69, 207] on span "0.5 mm" at bounding box center [71, 207] width 81 height 8
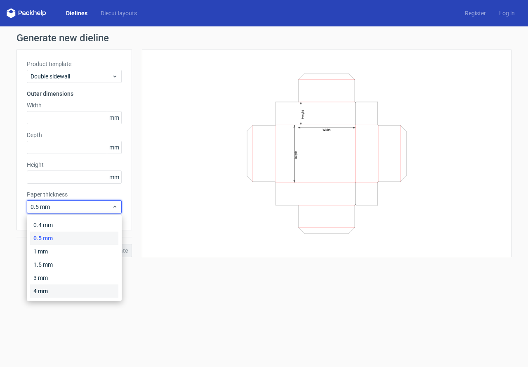
click at [36, 290] on div "4 mm" at bounding box center [74, 290] width 88 height 13
drag, startPoint x: 62, startPoint y: 206, endPoint x: 55, endPoint y: 215, distance: 10.9
click at [61, 206] on span "4 mm" at bounding box center [71, 207] width 81 height 8
click at [47, 247] on div "1 mm" at bounding box center [74, 251] width 88 height 13
click at [48, 201] on div "1 mm" at bounding box center [74, 206] width 95 height 13
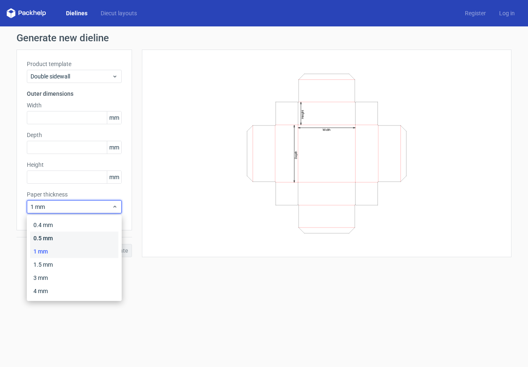
click at [43, 237] on div "0.5 mm" at bounding box center [74, 238] width 88 height 13
click at [59, 203] on span "0.5 mm" at bounding box center [71, 207] width 81 height 8
click at [43, 252] on div "1 mm" at bounding box center [74, 251] width 88 height 13
click at [56, 205] on span "1 mm" at bounding box center [71, 207] width 81 height 8
click at [52, 237] on div "0.5 mm" at bounding box center [74, 238] width 88 height 13
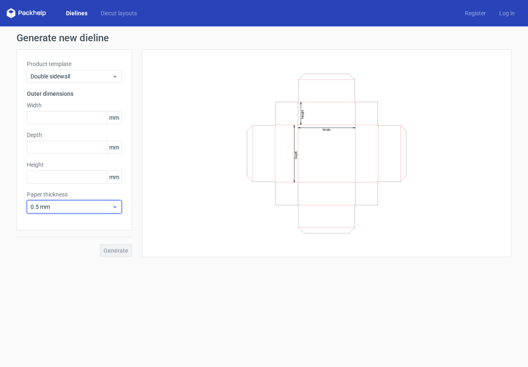
click at [60, 206] on span "0.5 mm" at bounding box center [71, 207] width 81 height 8
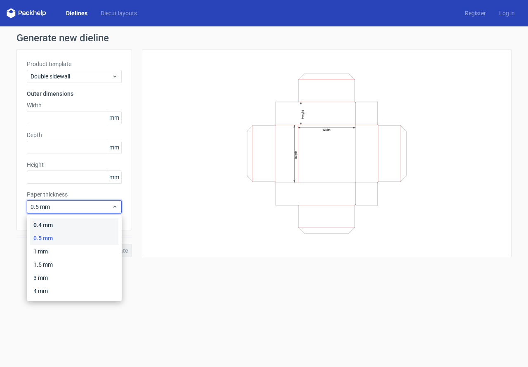
click at [54, 220] on div "0.4 mm" at bounding box center [74, 224] width 88 height 13
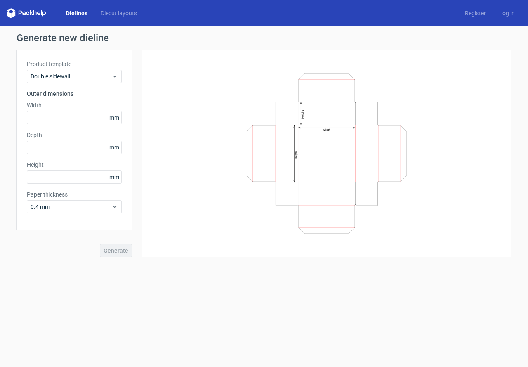
click at [54, 251] on div "Generate" at bounding box center [75, 243] width 116 height 27
click at [115, 247] on div "Generate" at bounding box center [75, 243] width 116 height 27
click at [50, 117] on input "text" at bounding box center [74, 117] width 95 height 13
click at [43, 122] on input "text" at bounding box center [74, 117] width 95 height 13
